Goal: Information Seeking & Learning: Learn about a topic

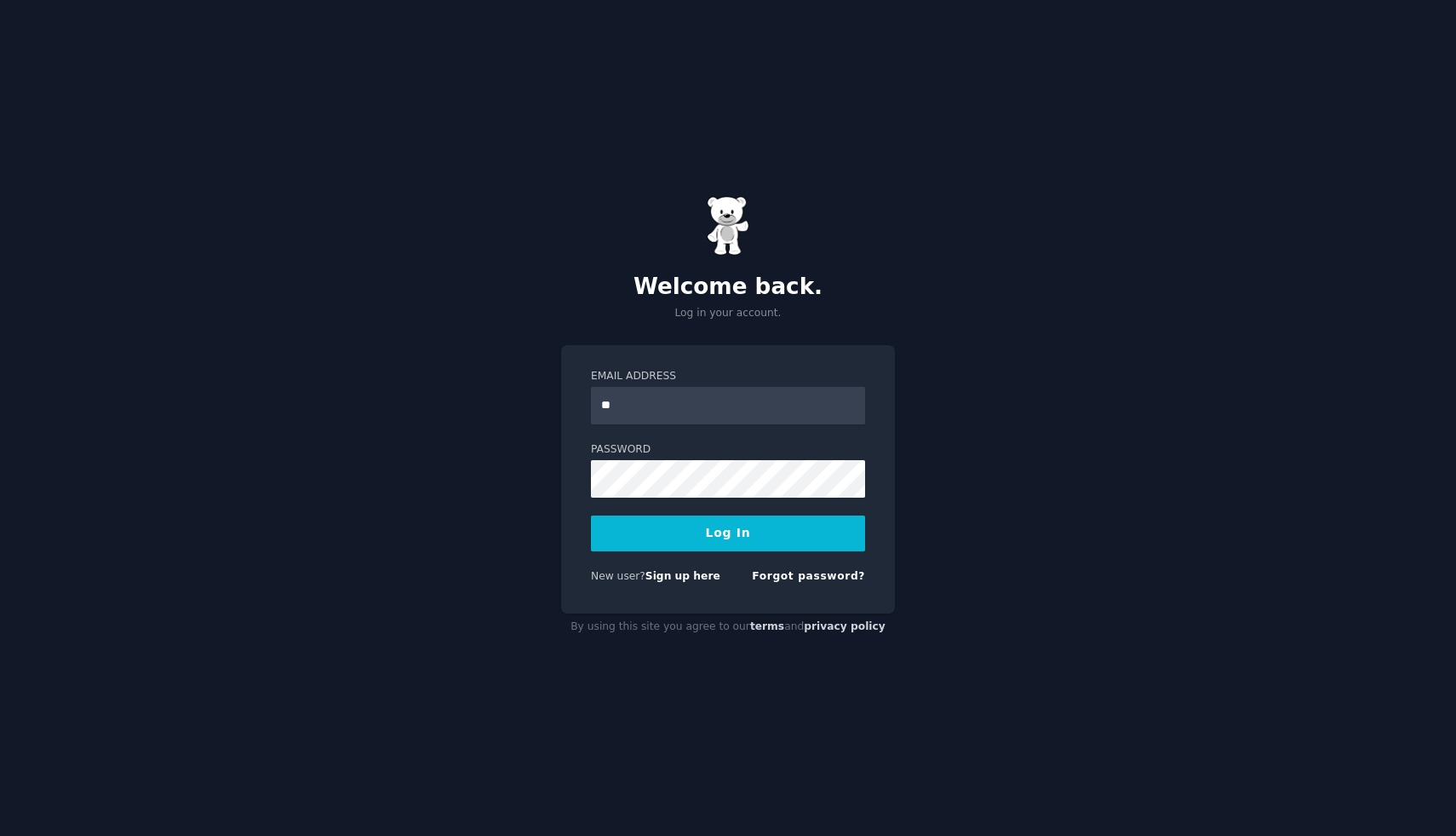
type input "**********"
click at [591, 516] on button "Log In" at bounding box center [728, 533] width 275 height 36
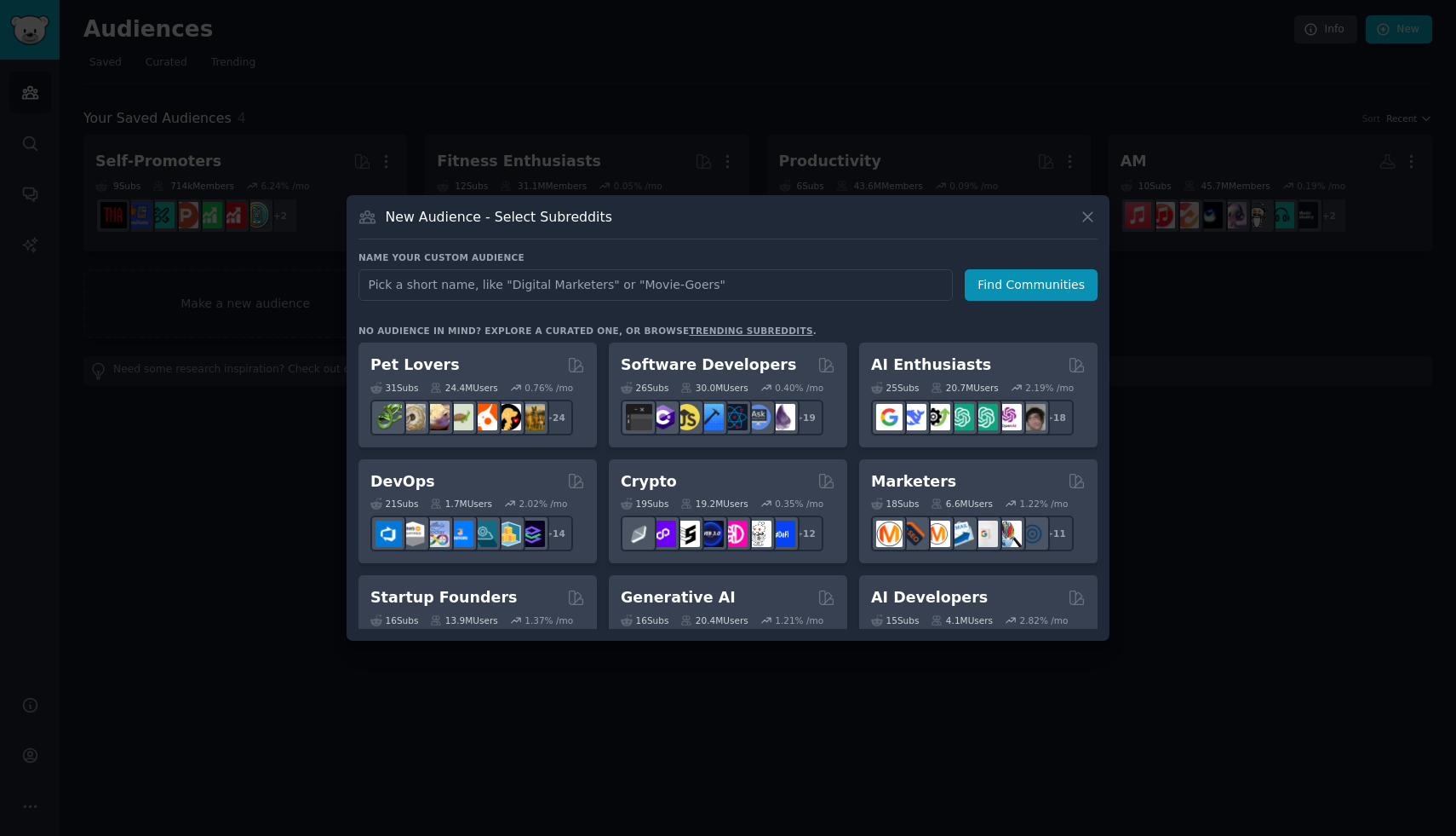
click at [672, 53] on div at bounding box center [728, 418] width 1456 height 836
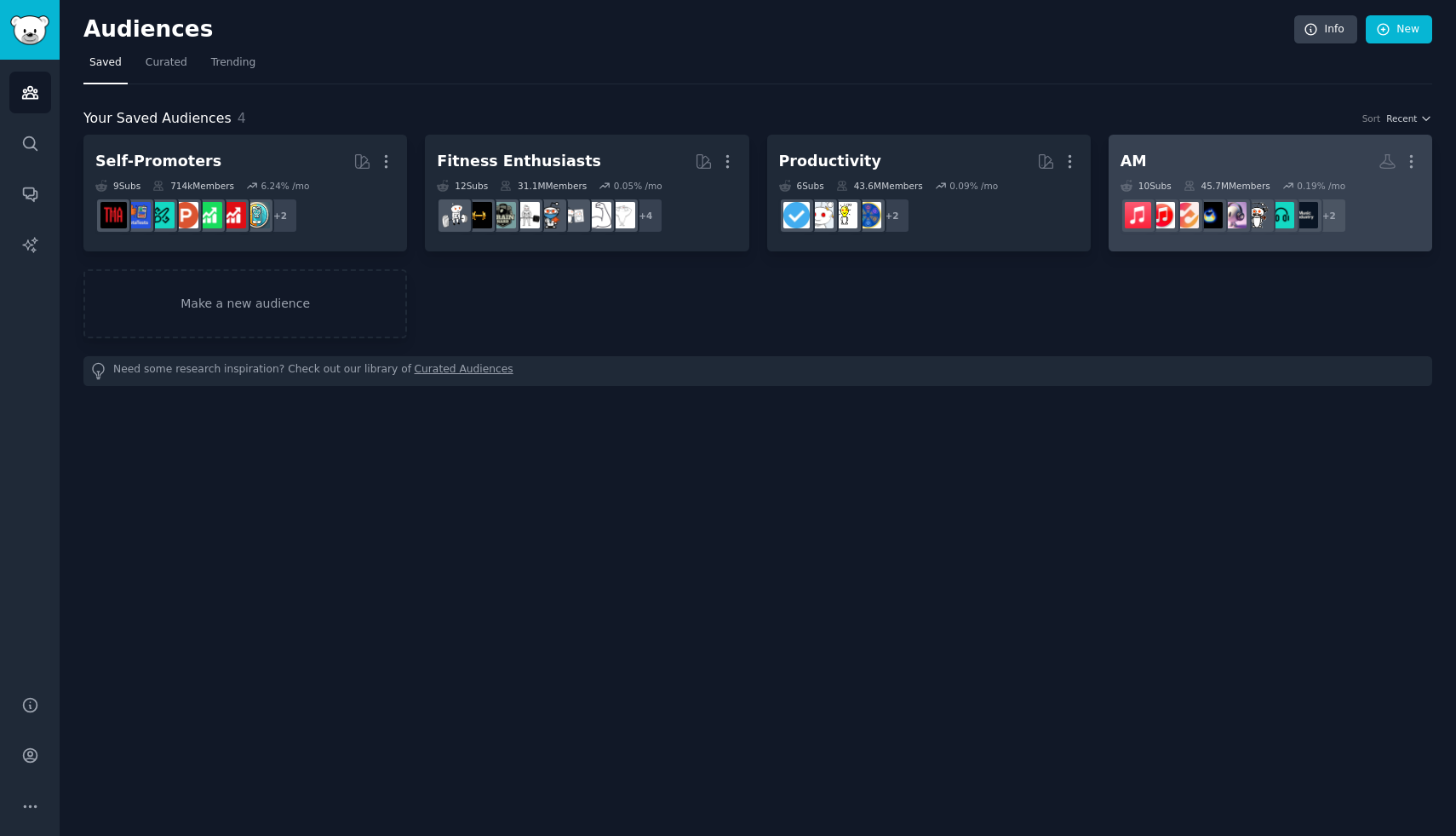
click at [1189, 139] on link "AM More 10 Sub s 45.7M Members 0.19 % /mo + 2" at bounding box center [1271, 193] width 324 height 117
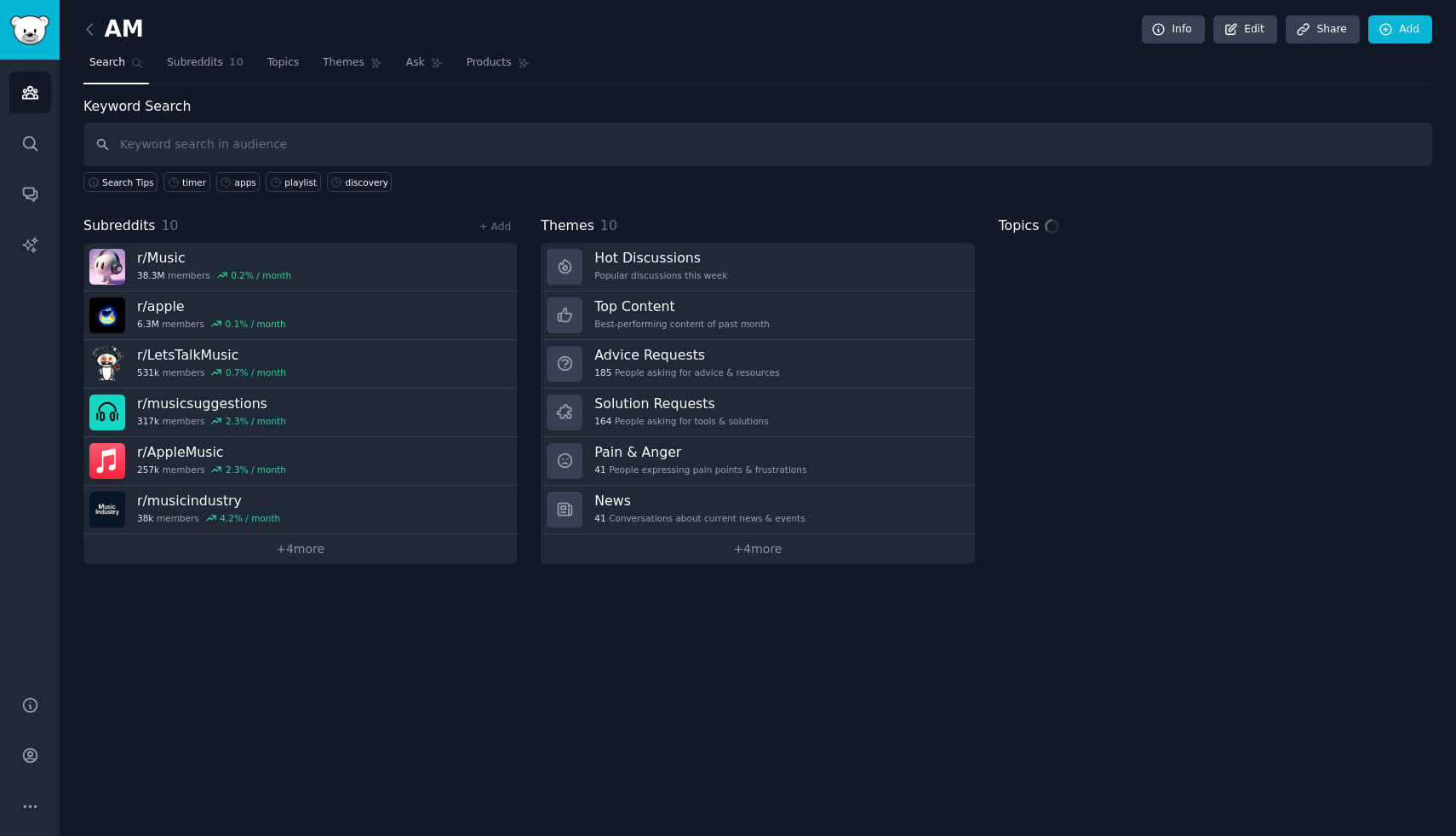
click at [527, 141] on input "text" at bounding box center [757, 144] width 1349 height 44
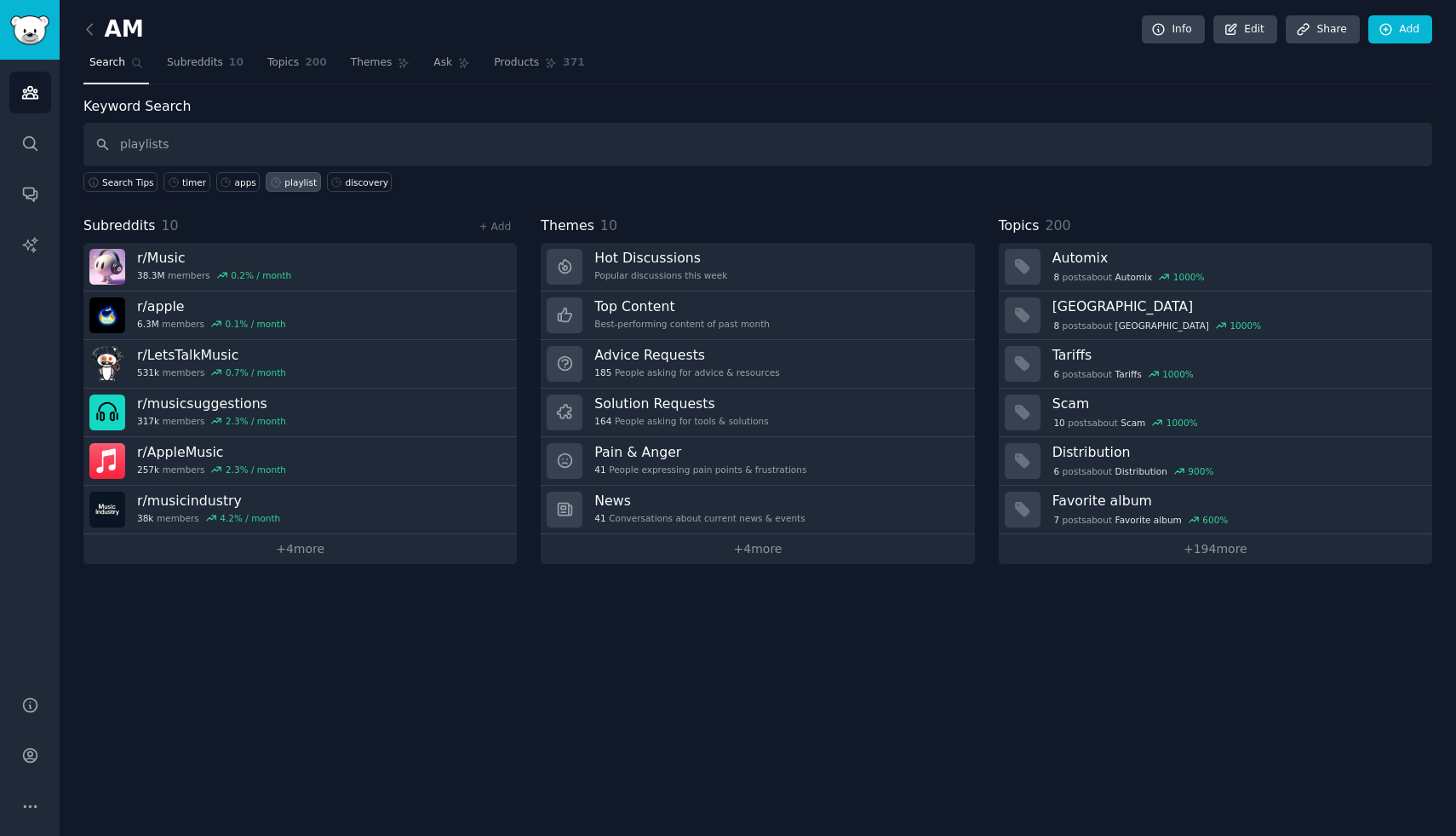
type input "playlists"
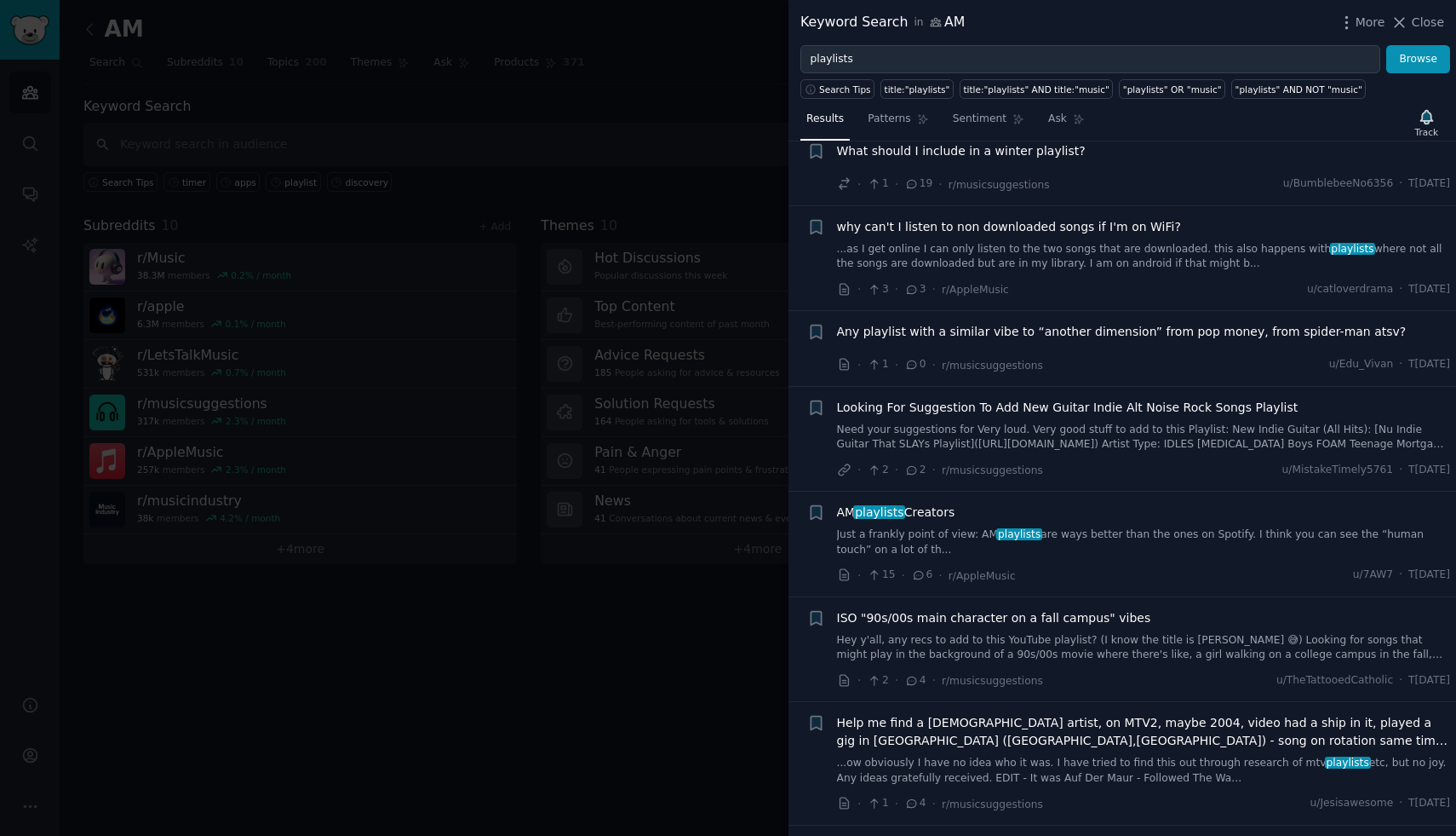
scroll to position [1323, 0]
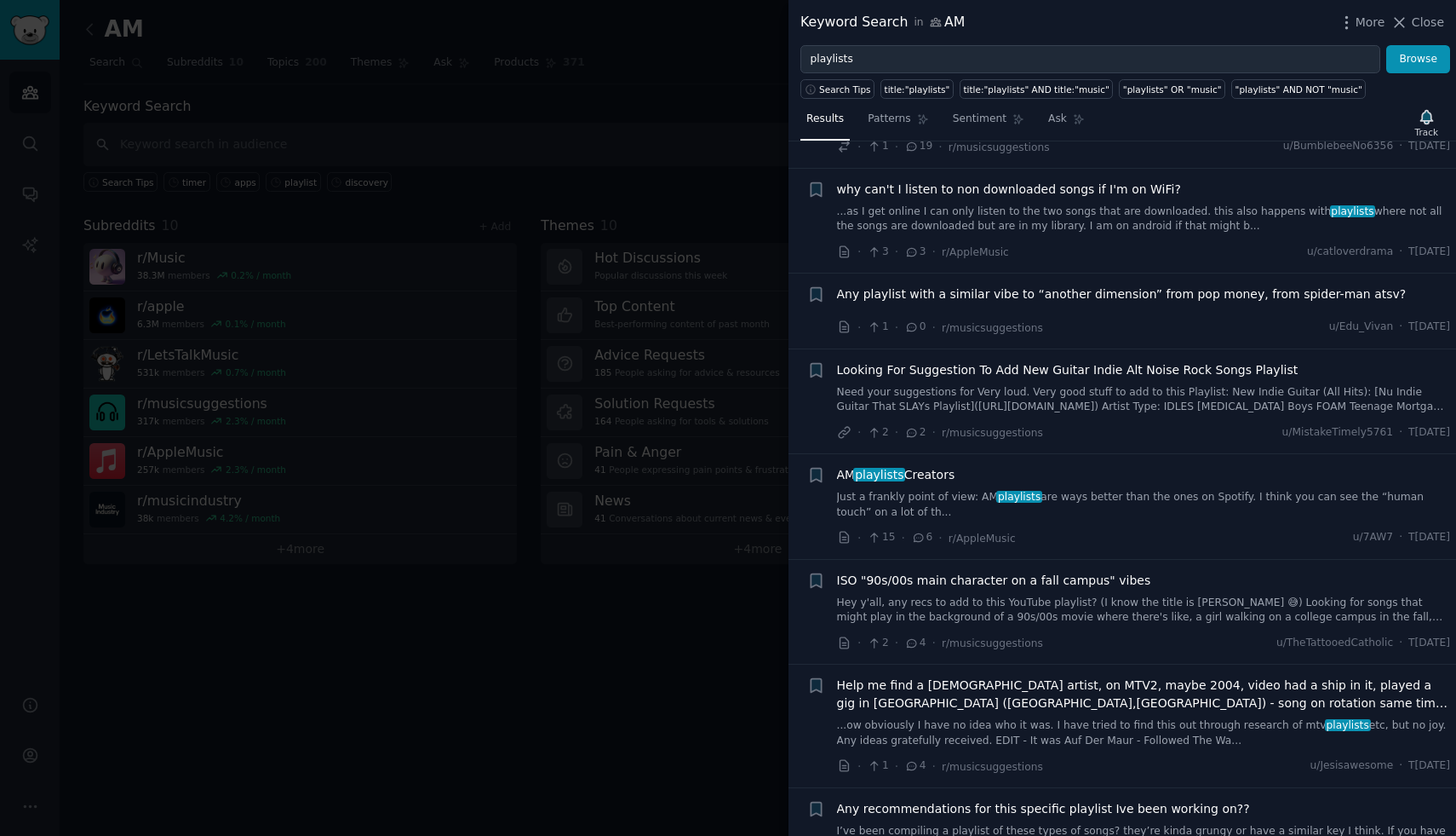
click at [1153, 499] on link "Just a frankly point of view: AM playlists are ways better than the ones on Spo…" at bounding box center [1144, 505] width 614 height 30
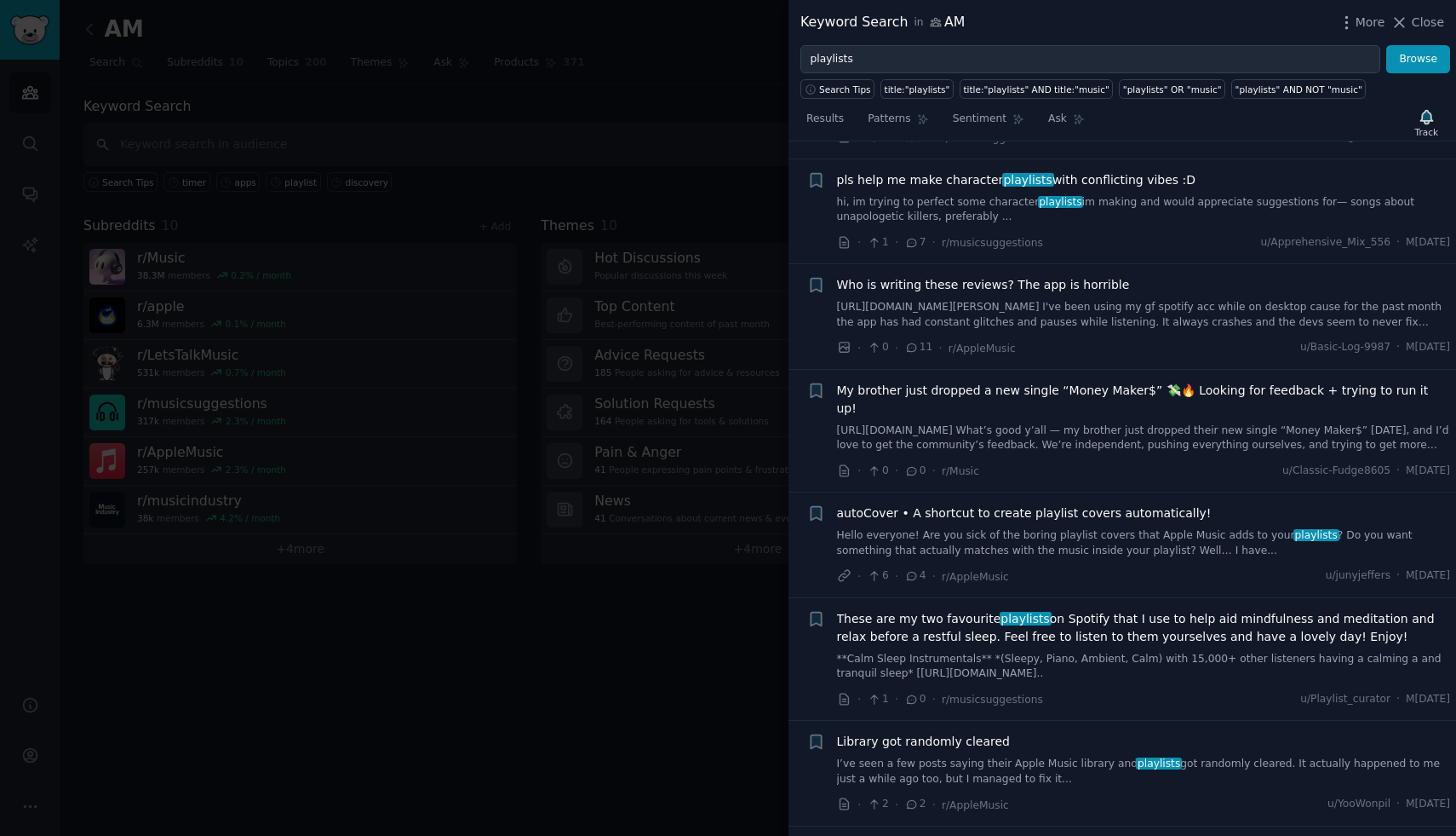
scroll to position [3726, 0]
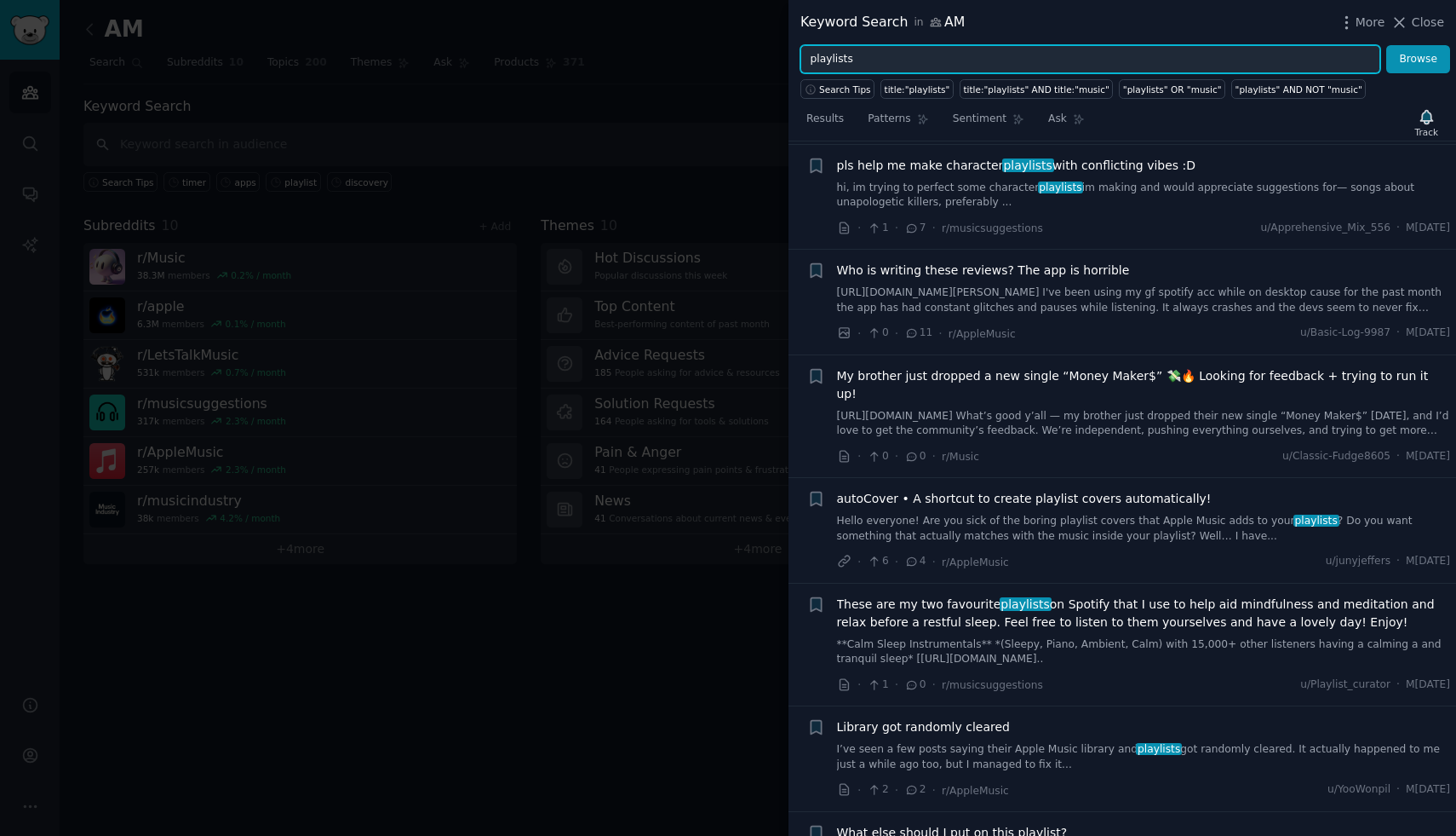
click at [1137, 64] on input "playlists" at bounding box center [1091, 59] width 580 height 29
type input "apps"
click at [1387, 45] on button "Browse" at bounding box center [1419, 59] width 64 height 29
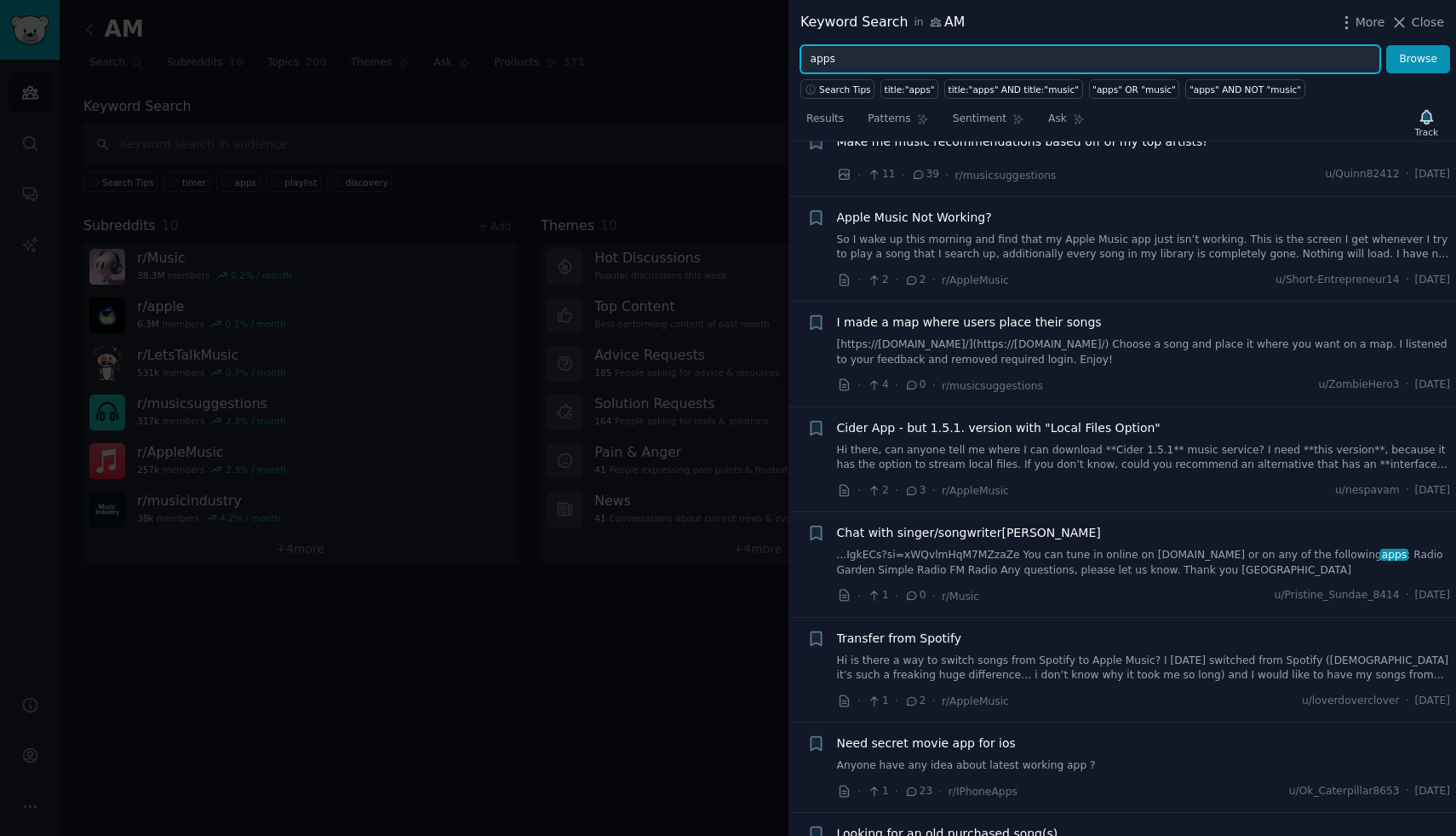
scroll to position [4203, 0]
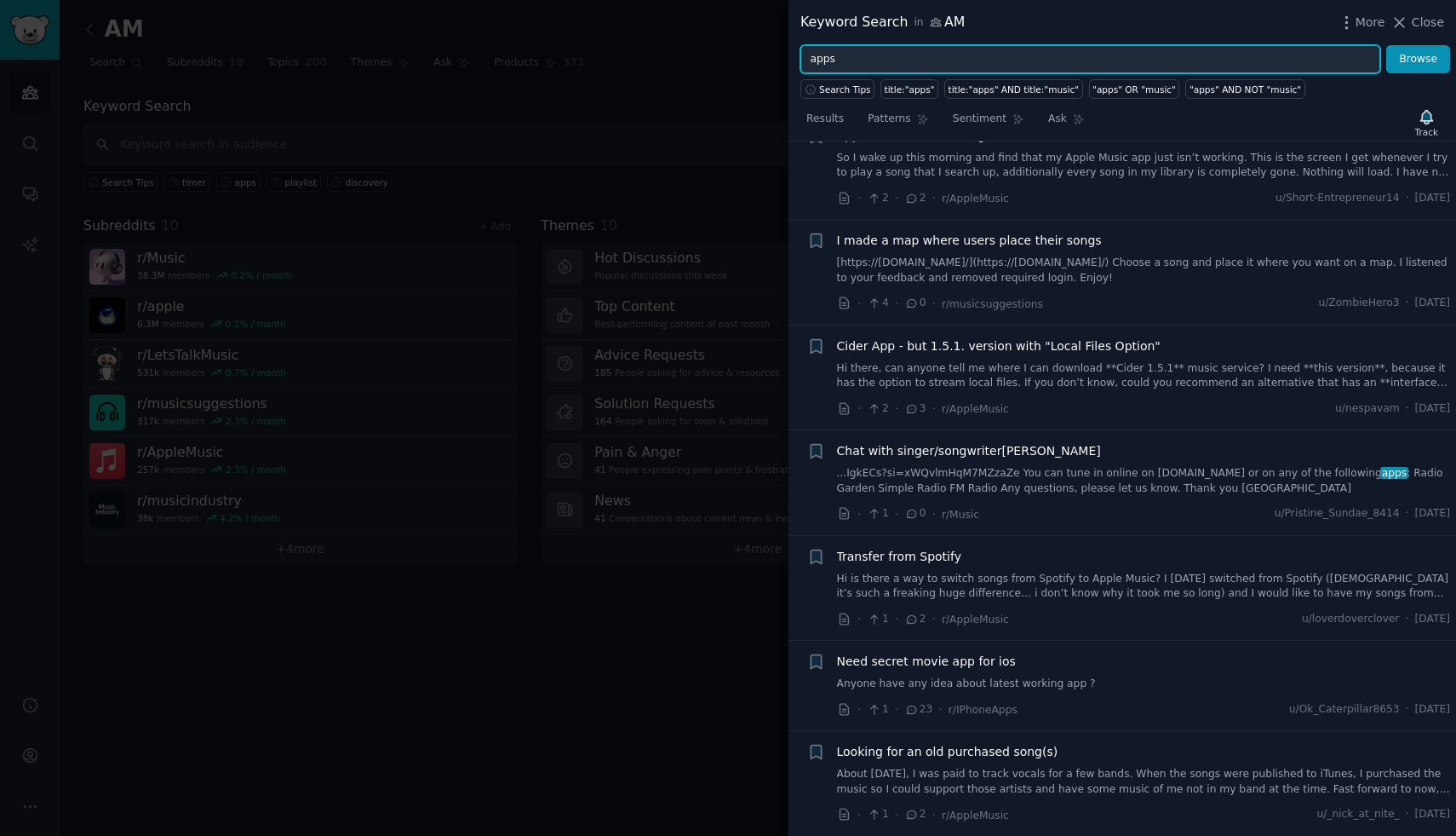
click at [1112, 47] on input "apps" at bounding box center [1091, 59] width 580 height 29
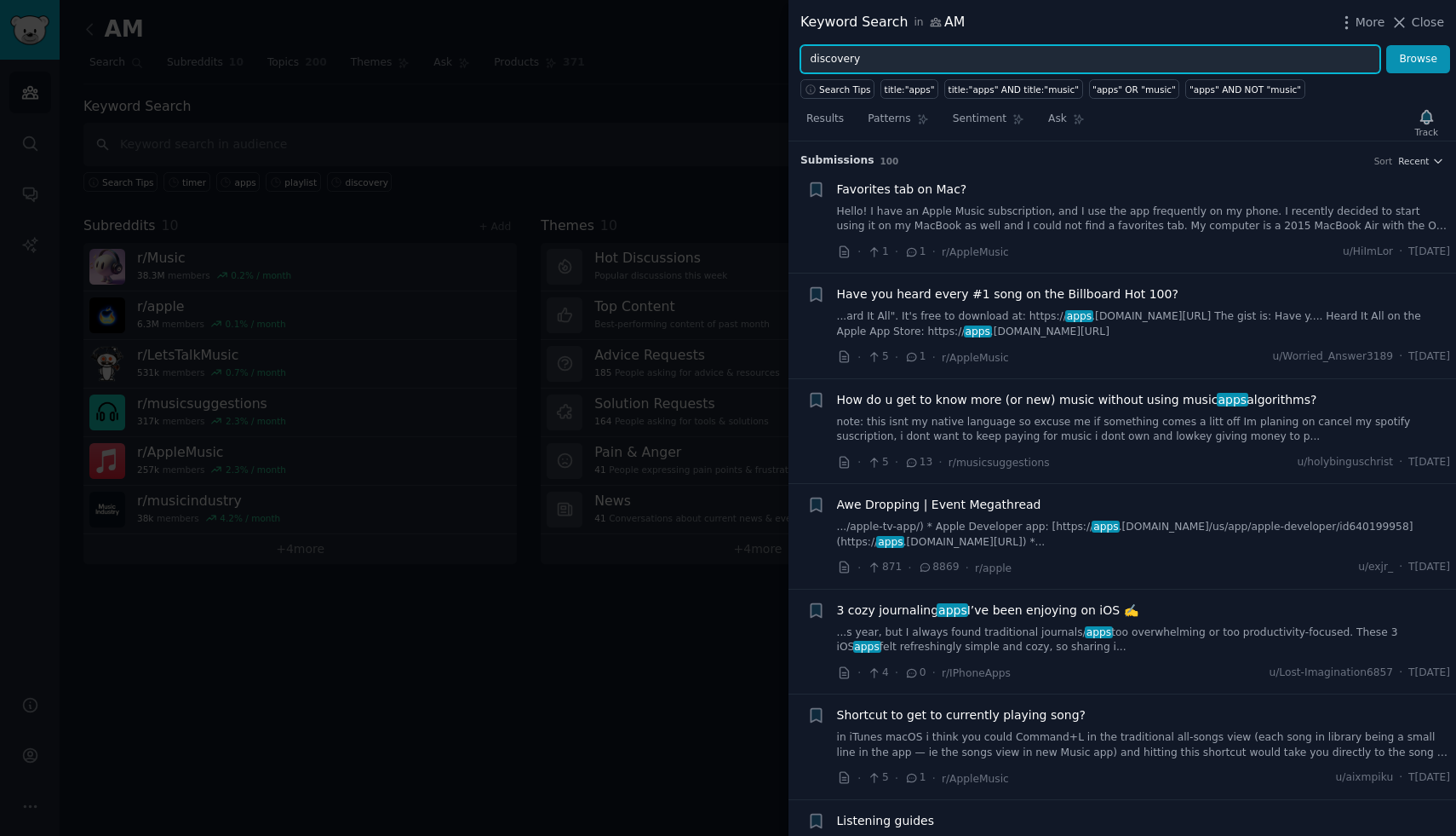
type input "discovery"
click at [1387, 45] on button "Browse" at bounding box center [1419, 59] width 64 height 29
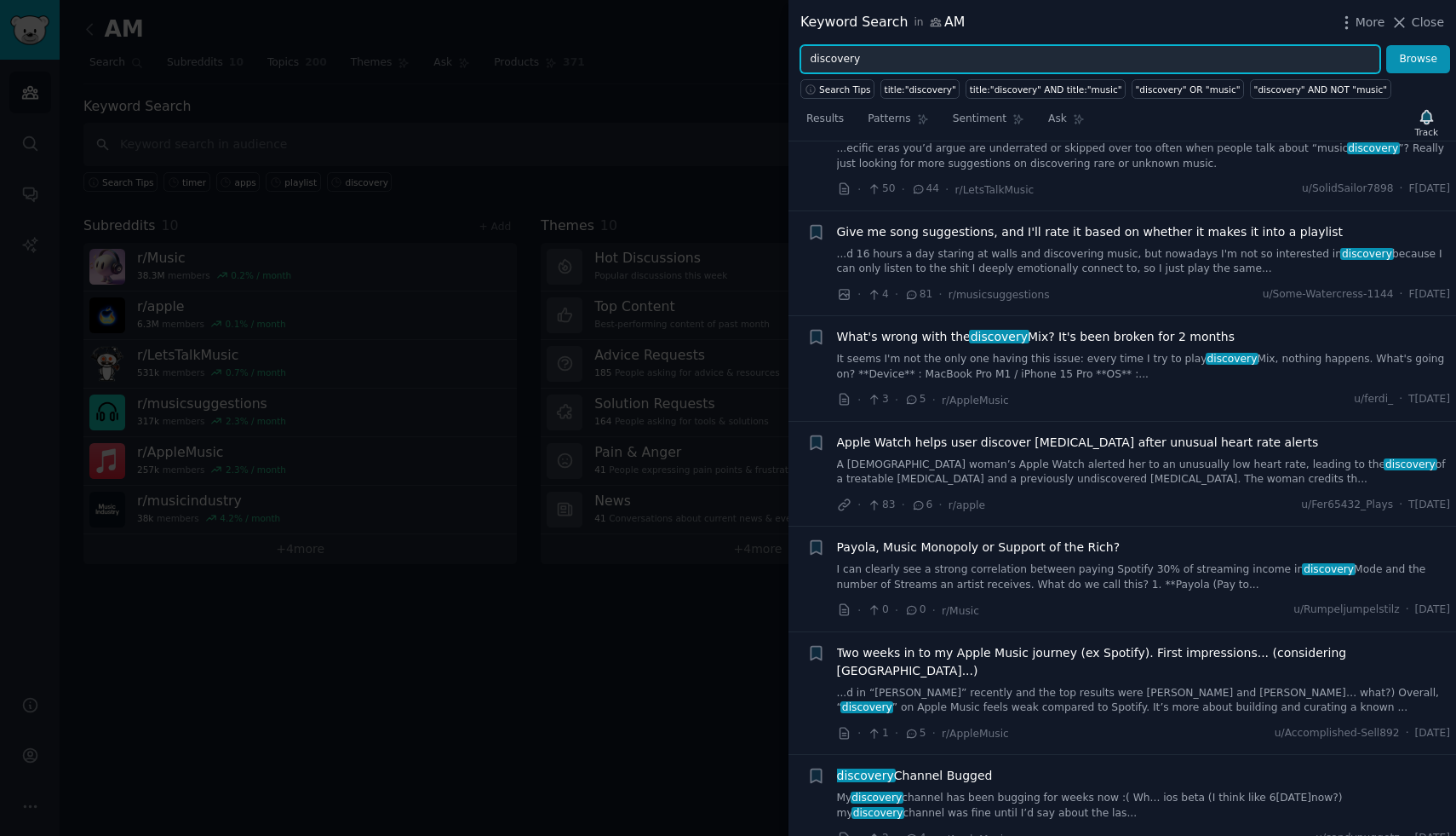
scroll to position [2984, 0]
